Goal: Navigation & Orientation: Find specific page/section

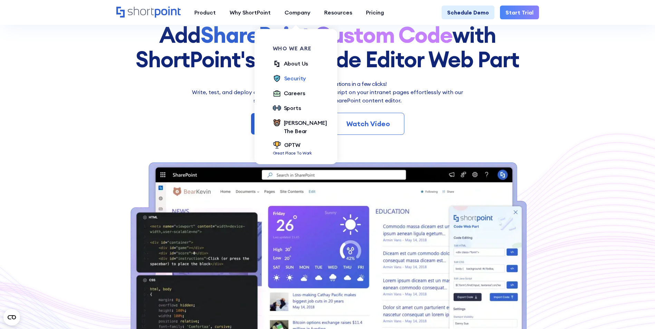
click at [299, 79] on div "Security" at bounding box center [295, 78] width 22 height 8
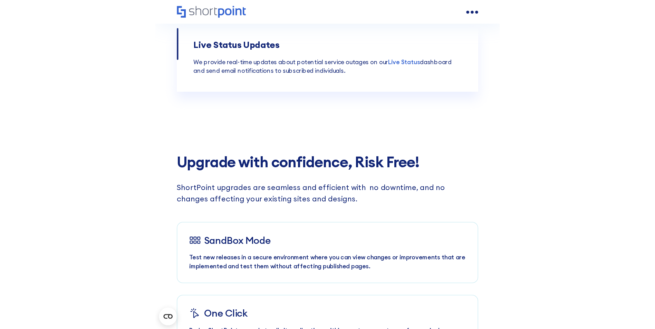
scroll to position [2689, 0]
